Goal: Transaction & Acquisition: Purchase product/service

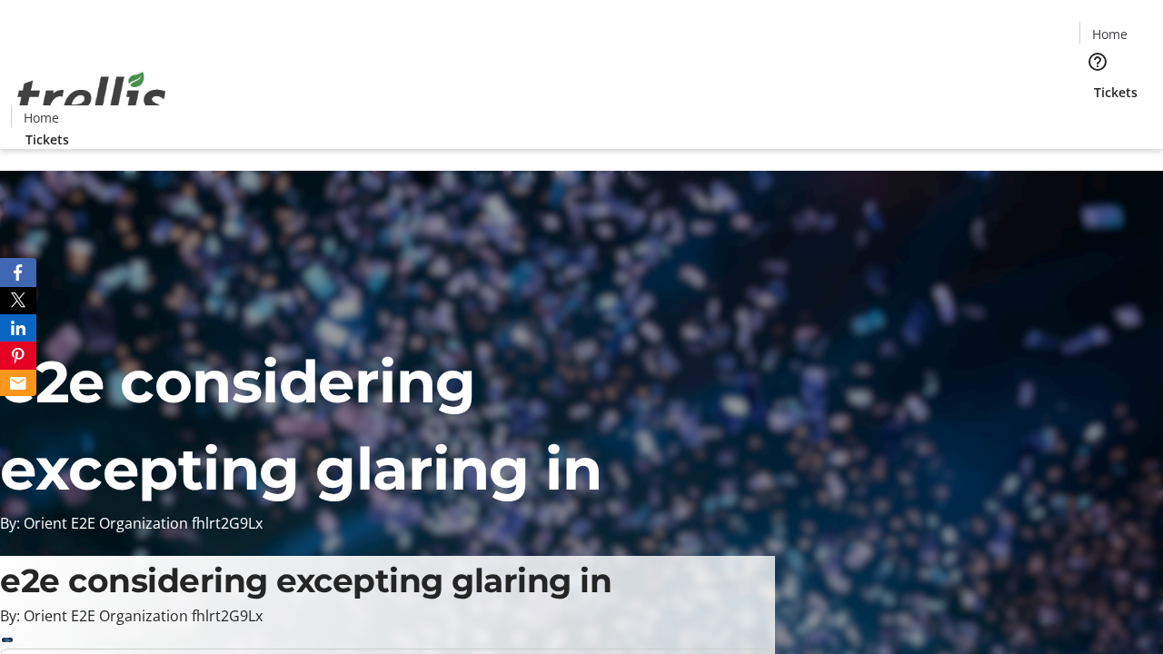
click at [1094, 83] on span "Tickets" at bounding box center [1116, 92] width 44 height 19
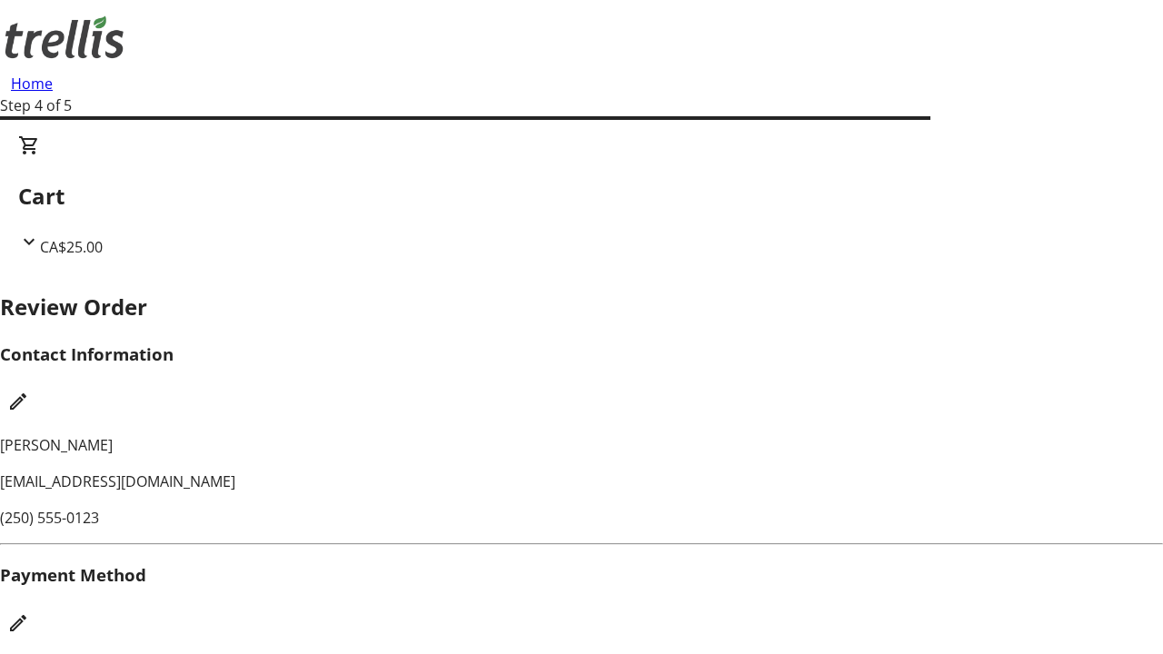
click at [29, 612] on mat-icon "Edit Payment Method" at bounding box center [18, 623] width 22 height 22
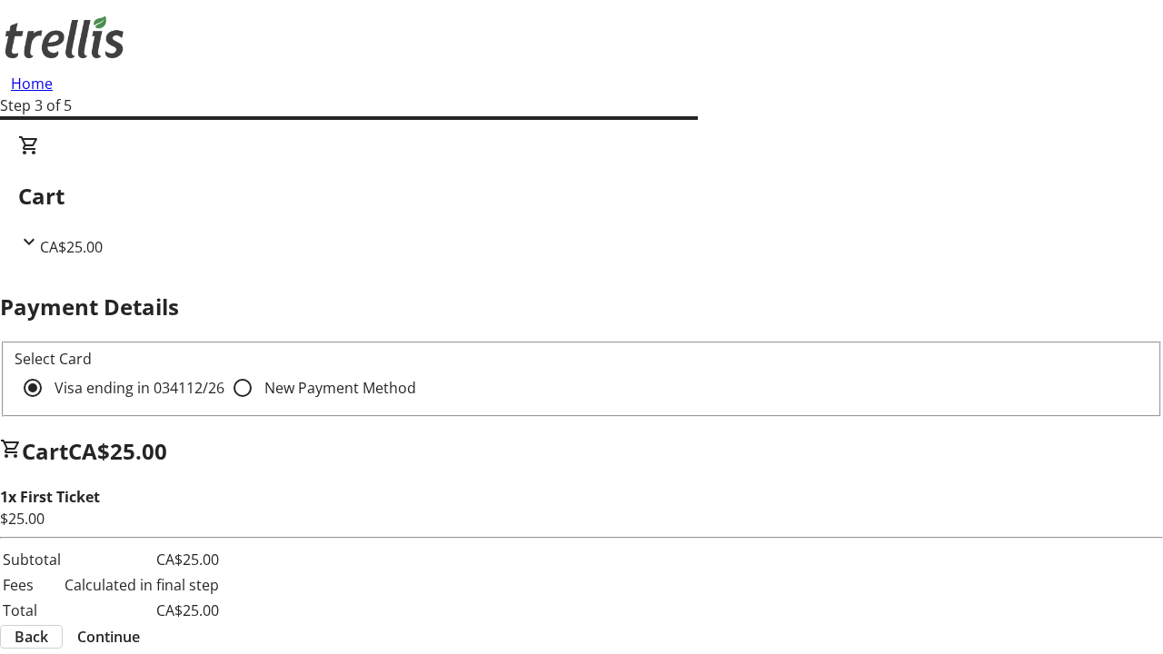
click at [224, 370] on input "New Payment Method" at bounding box center [242, 388] width 36 height 36
radio input "true"
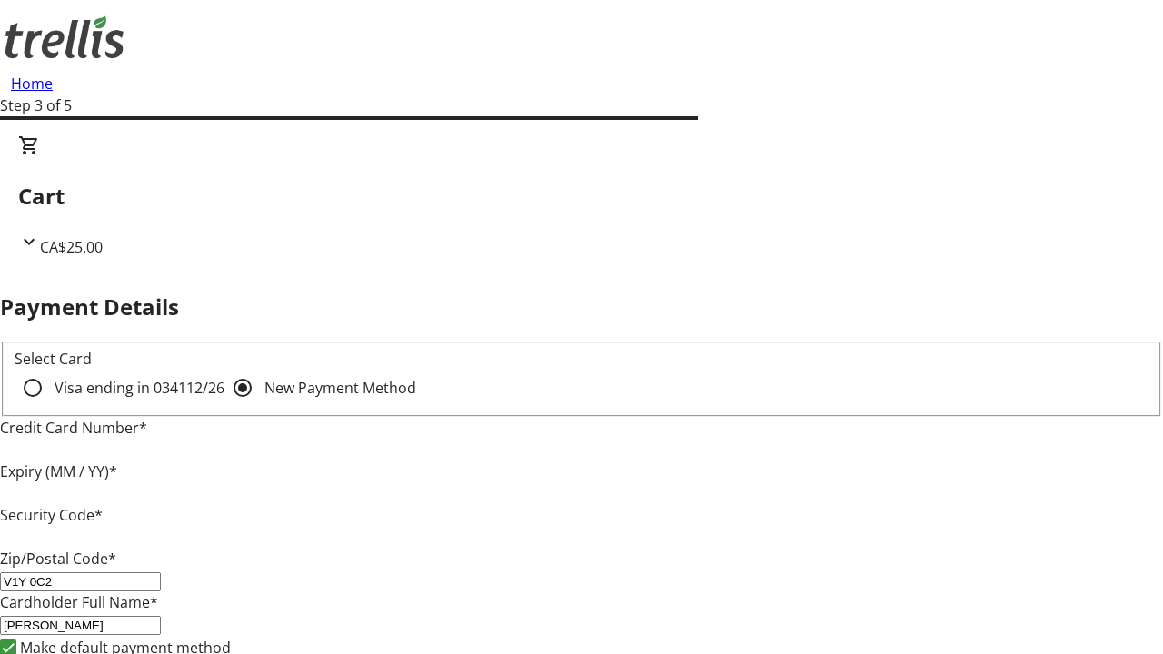
type input "V1Y 0C2"
